Goal: Navigation & Orientation: Find specific page/section

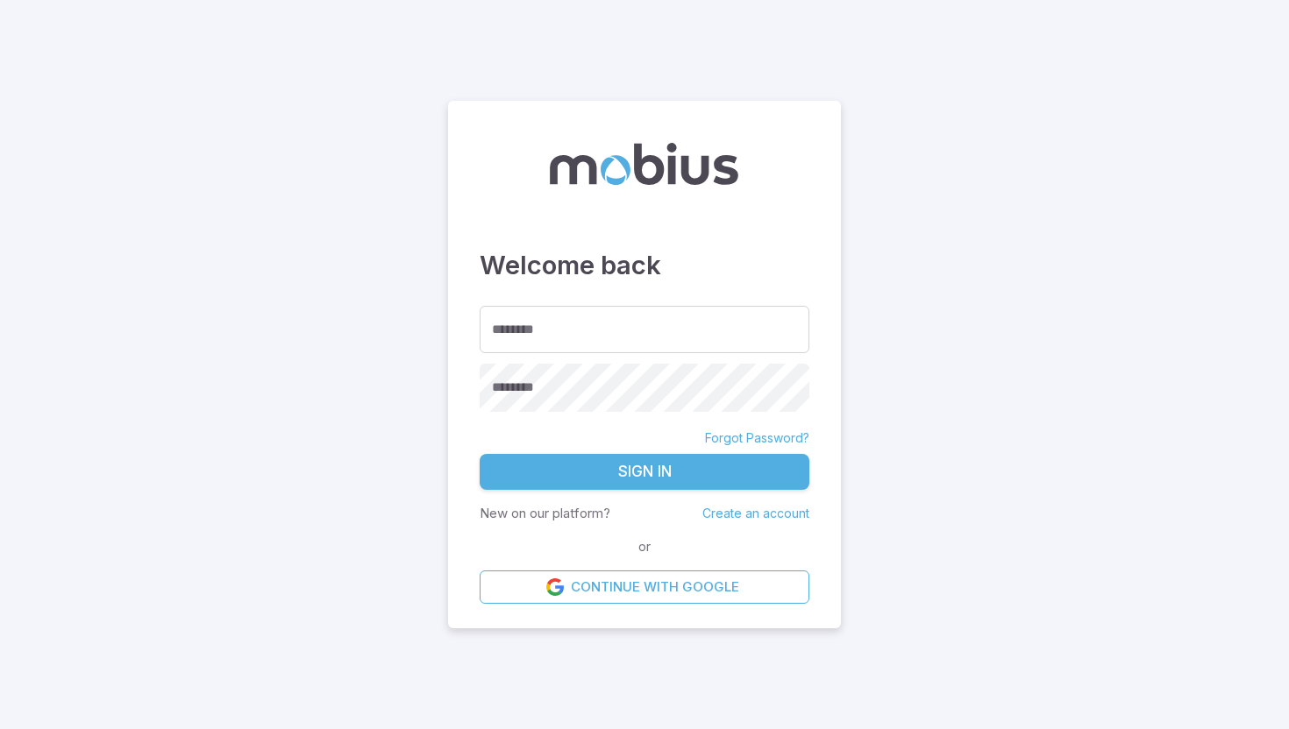
type input "********"
click at [479, 454] on button "Sign In" at bounding box center [644, 472] width 330 height 37
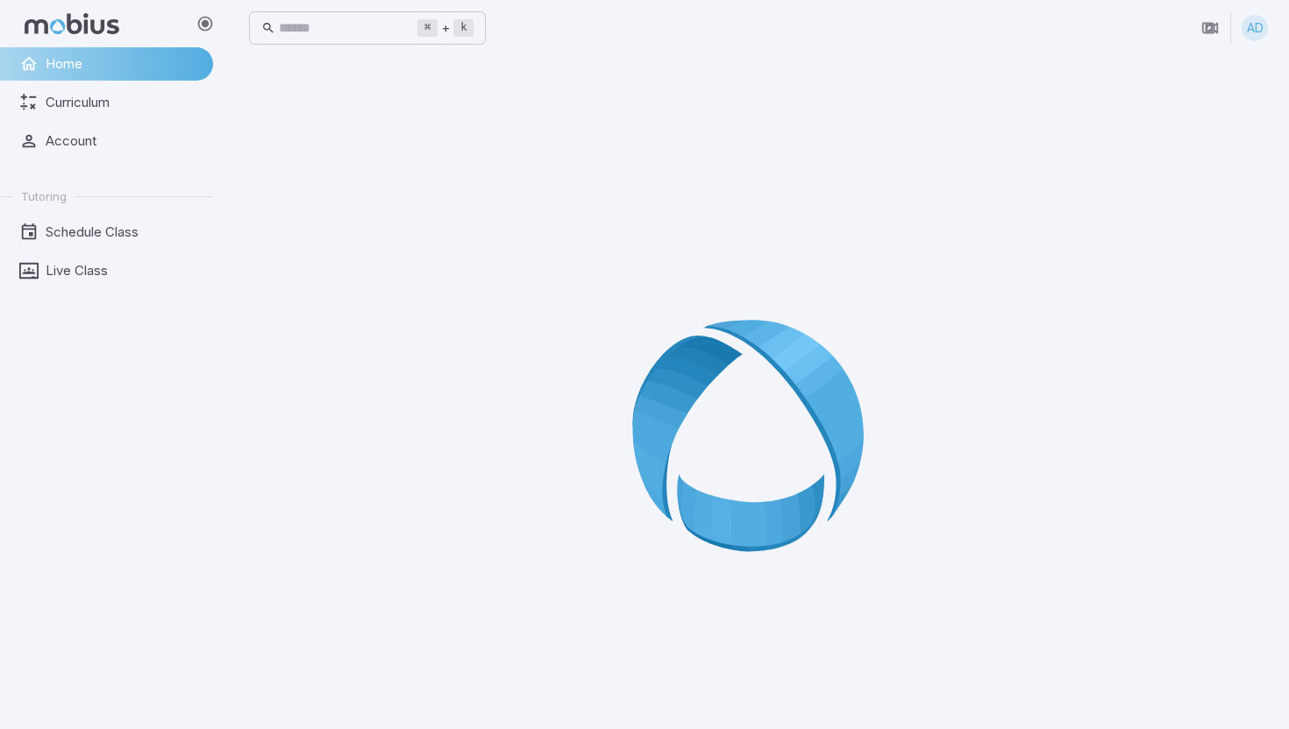
click at [89, 288] on nav "Home Curriculum Account Tutoring Schedule Class Live Class" at bounding box center [113, 170] width 227 height 247
click at [96, 272] on span "Live Class" at bounding box center [123, 270] width 155 height 19
click at [117, 273] on span "Live Class" at bounding box center [123, 270] width 155 height 19
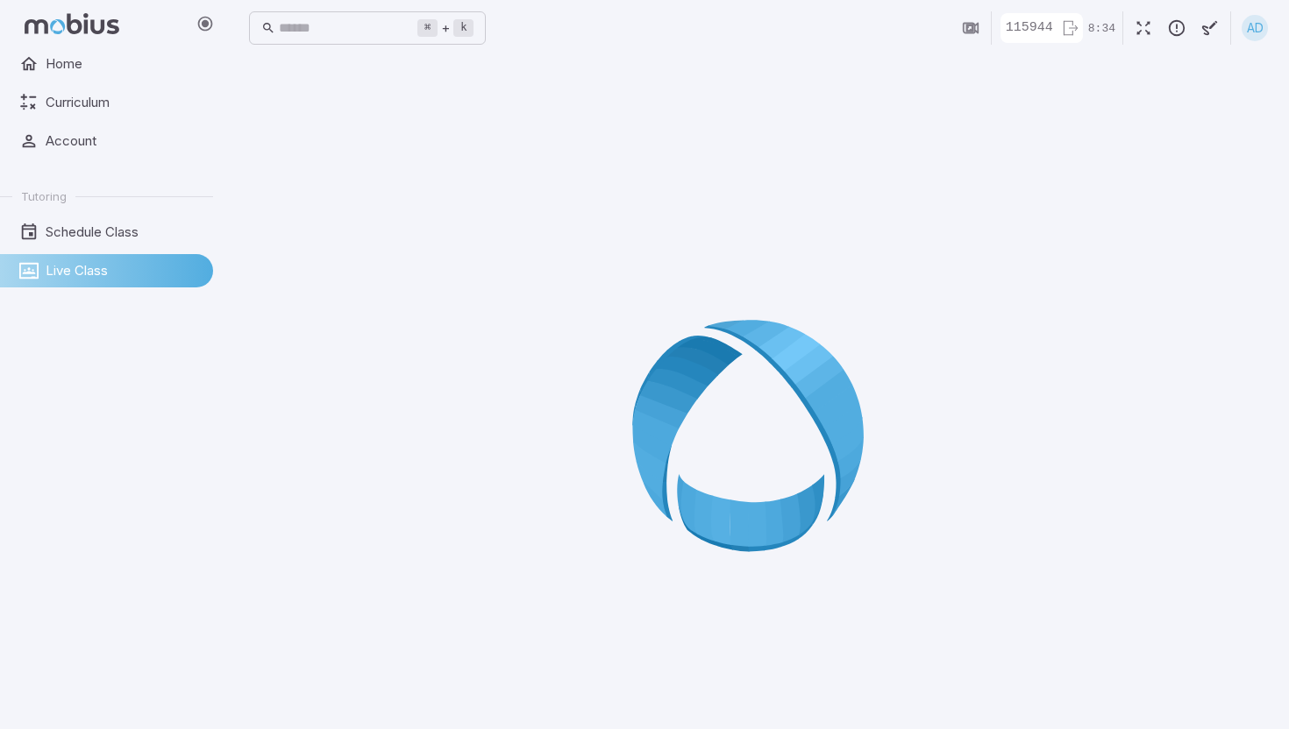
click at [117, 273] on span "Live Class" at bounding box center [123, 270] width 155 height 19
